Goal: Entertainment & Leisure: Consume media (video, audio)

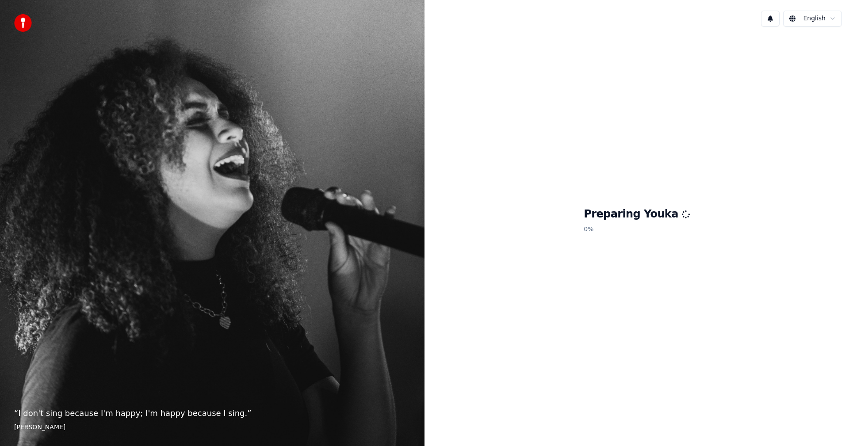
click at [15, 423] on footer "[PERSON_NAME]" at bounding box center [212, 427] width 396 height 9
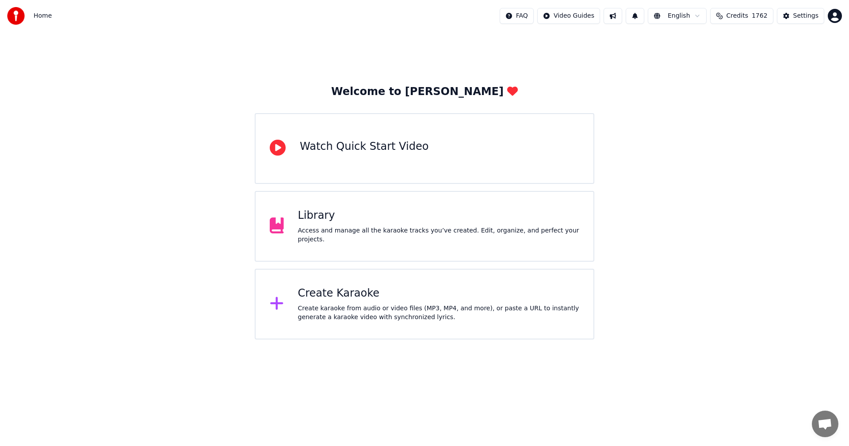
click at [418, 238] on div "Access and manage all the karaoke tracks you’ve created. Edit, organize, and pe…" at bounding box center [439, 235] width 282 height 18
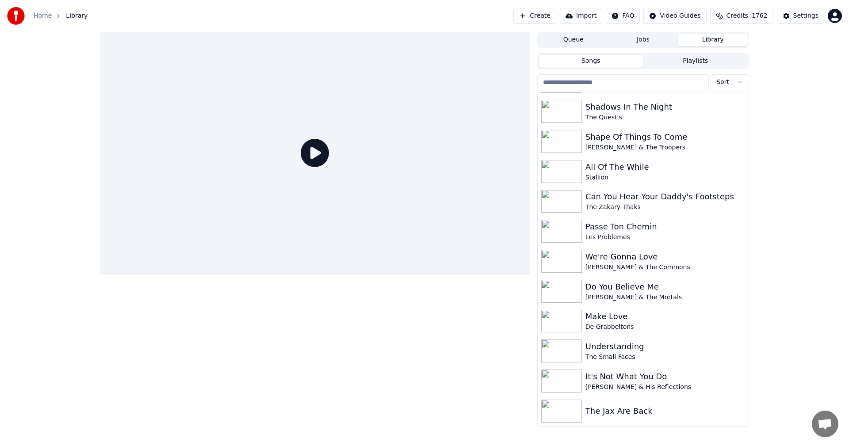
scroll to position [2774, 0]
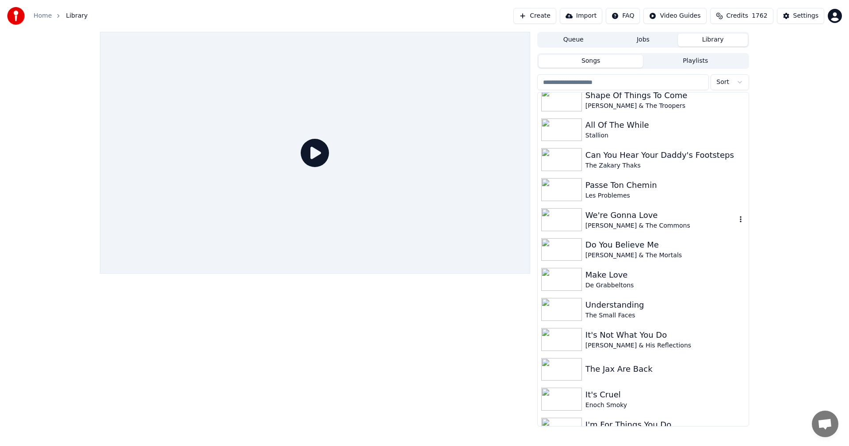
click at [610, 218] on div "We're Gonna Love" at bounding box center [660, 215] width 151 height 12
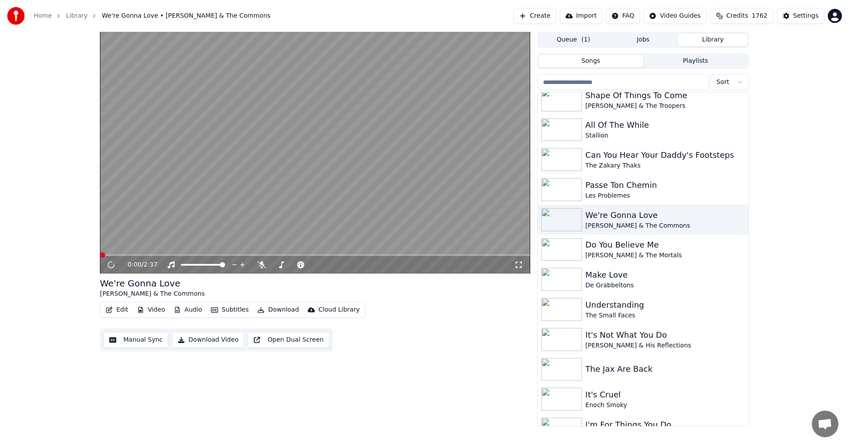
click at [517, 265] on icon at bounding box center [518, 264] width 9 height 7
click at [610, 392] on div "It's Cruel" at bounding box center [660, 395] width 151 height 12
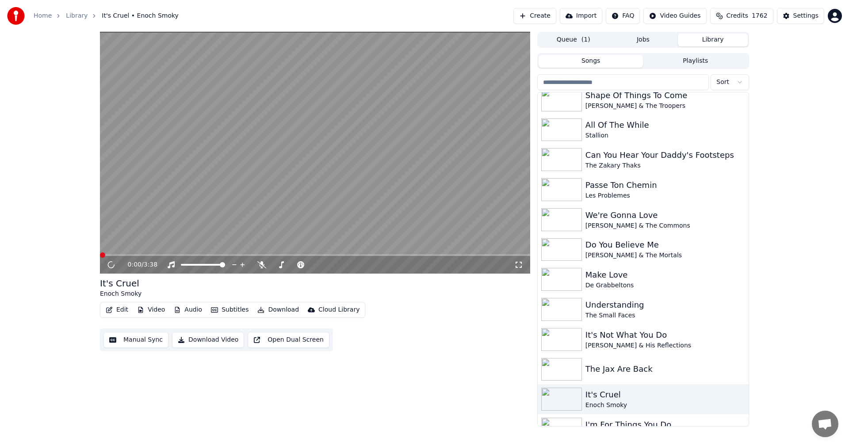
click at [522, 264] on icon at bounding box center [518, 264] width 9 height 7
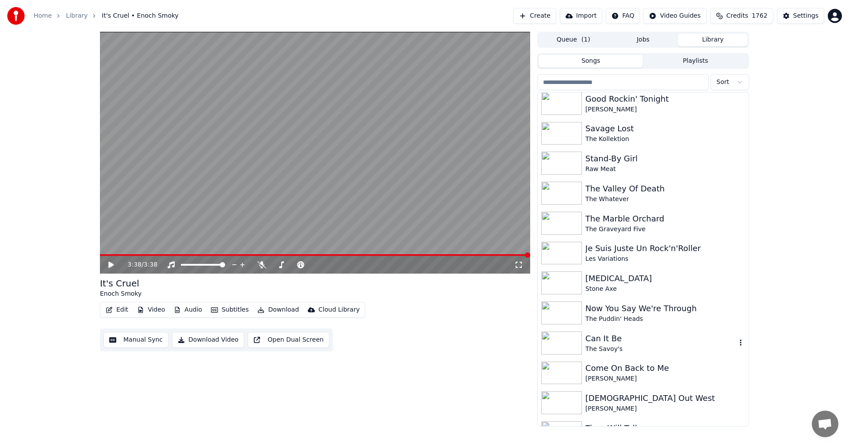
scroll to position [3880, 0]
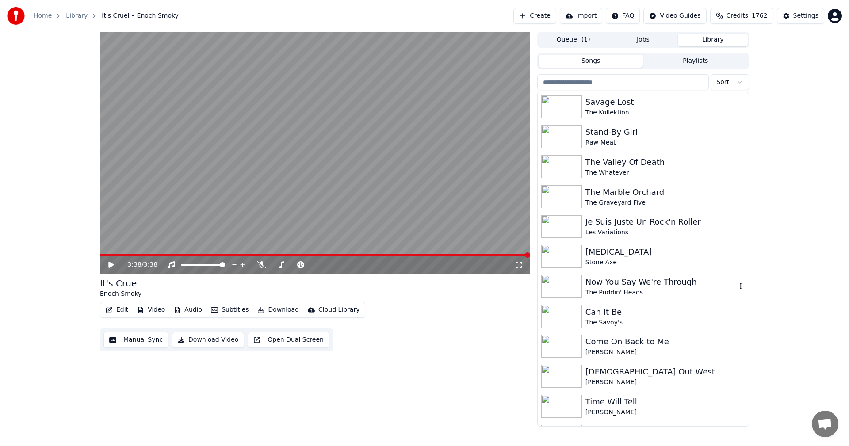
click at [619, 286] on div "Now You Say We're Through" at bounding box center [660, 282] width 151 height 12
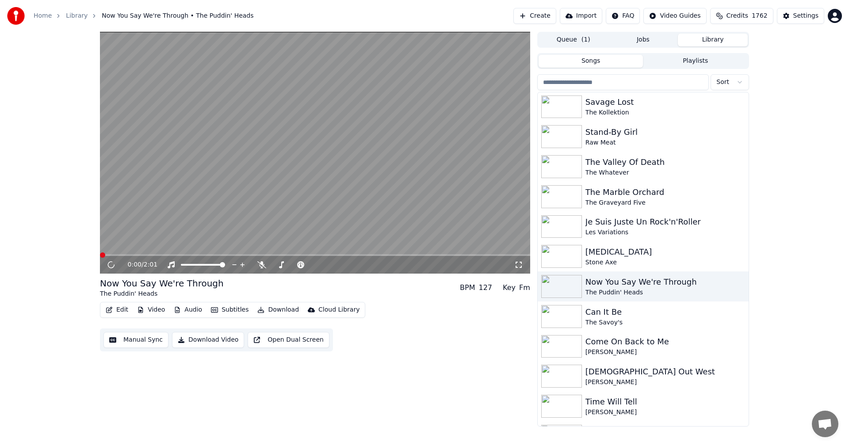
click at [519, 264] on icon at bounding box center [518, 264] width 9 height 7
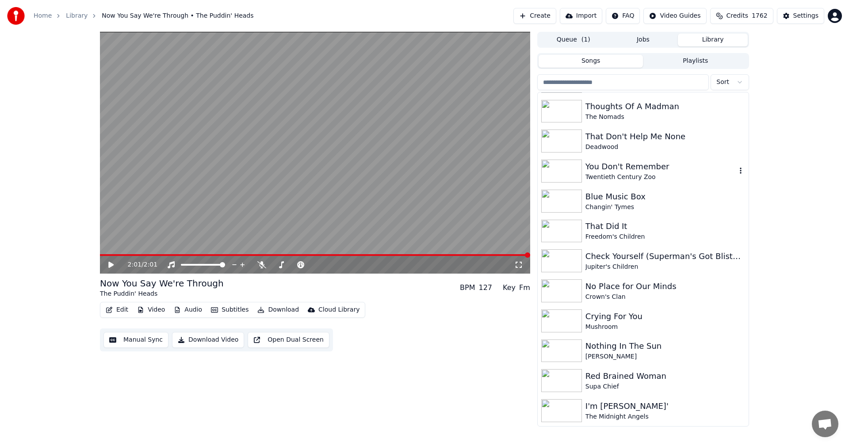
scroll to position [5383, 0]
